Goal: Information Seeking & Learning: Understand process/instructions

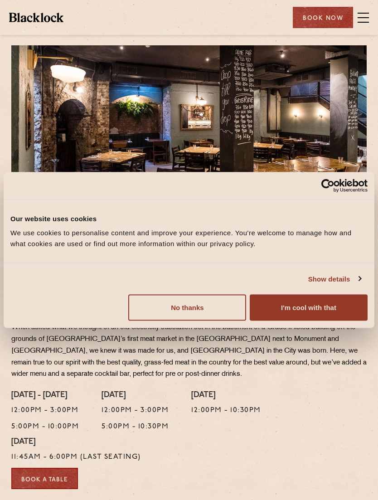
click at [230, 320] on button "No thanks" at bounding box center [187, 307] width 118 height 26
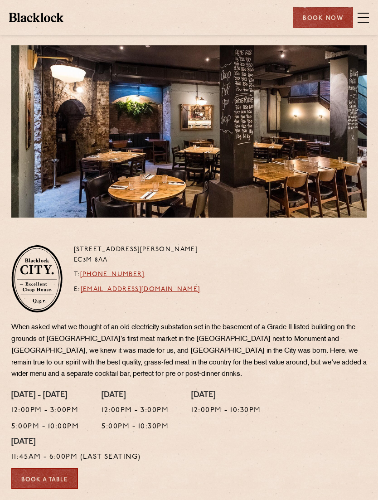
click at [360, 30] on div "Restaurants [GEOGRAPHIC_DATA] [GEOGRAPHIC_DATA] [GEOGRAPHIC_DATA] [GEOGRAPHIC_D…" at bounding box center [189, 17] width 378 height 35
click at [360, 17] on span at bounding box center [362, 17] width 11 height 1
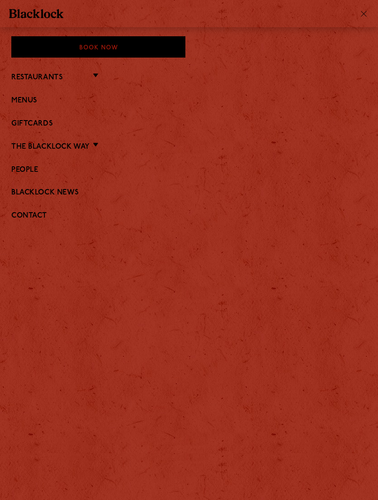
click at [26, 110] on ul "Restaurants Soho City Covent Garden Shoreditch Canary Wharf Manchester Birmingh…" at bounding box center [188, 146] width 355 height 177
click at [31, 104] on link "Menus" at bounding box center [188, 100] width 355 height 9
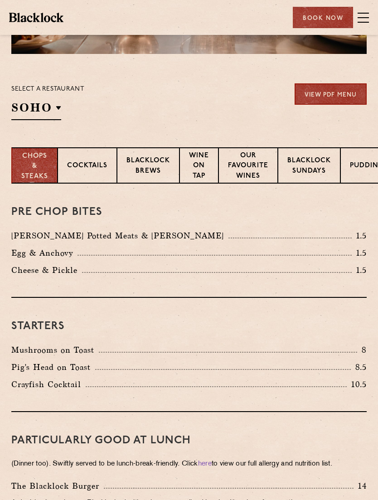
scroll to position [165, 0]
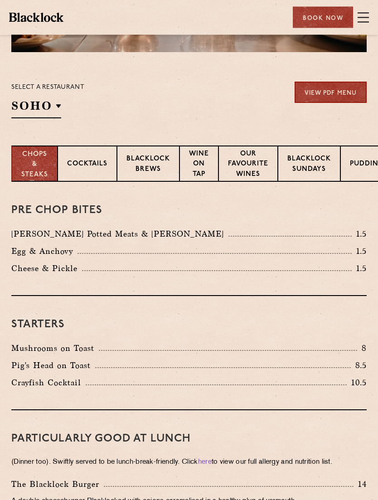
click at [331, 95] on link "View PDF Menu" at bounding box center [330, 92] width 72 height 21
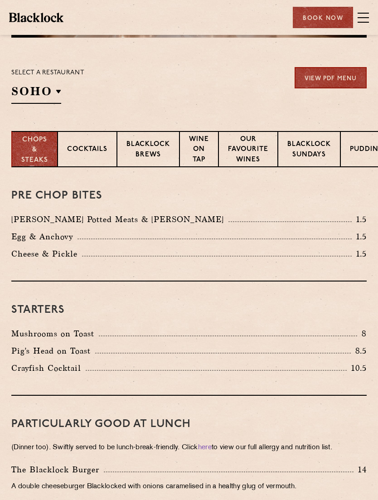
click at [0, 0] on p "City" at bounding box center [0, 0] width 0 height 0
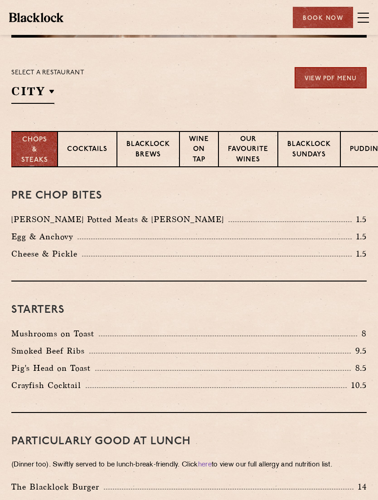
click at [349, 79] on link "View PDF Menu" at bounding box center [330, 77] width 72 height 21
click at [312, 150] on p "Blacklock Sundays" at bounding box center [308, 149] width 43 height 21
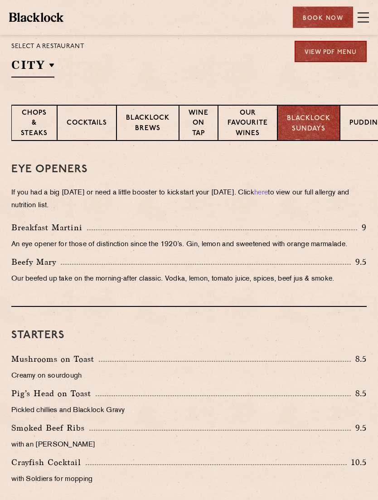
scroll to position [207, 0]
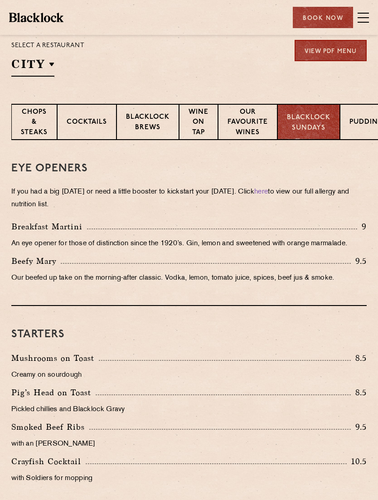
click at [337, 49] on link "View PDF Menu" at bounding box center [330, 50] width 72 height 21
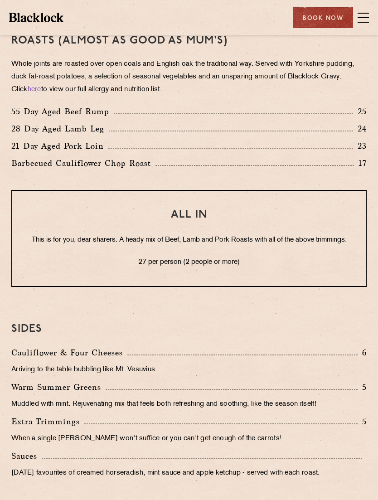
scroll to position [700, 0]
click at [28, 92] on link "here" at bounding box center [35, 89] width 14 height 7
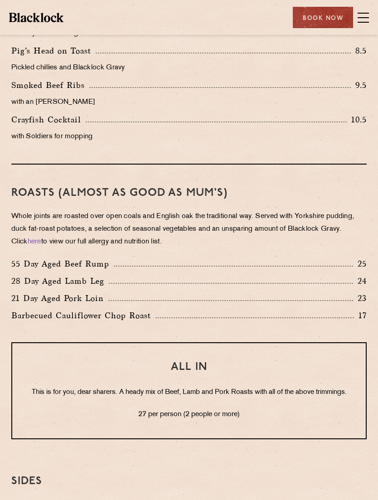
scroll to position [540, 0]
